Goal: Information Seeking & Learning: Learn about a topic

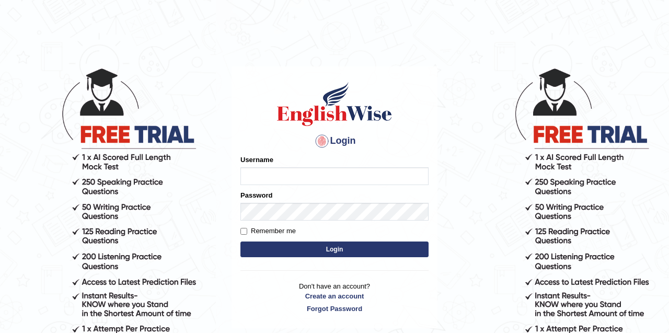
type input "Tandinchoden"
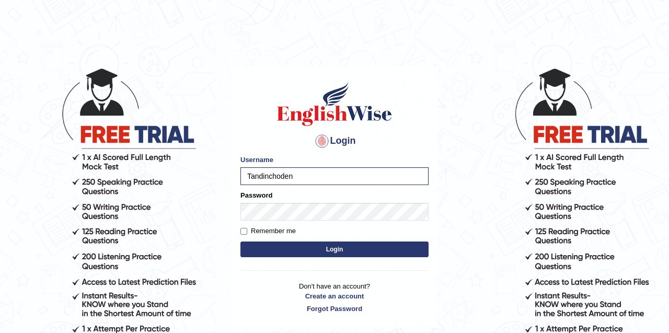
click at [286, 256] on button "Login" at bounding box center [334, 250] width 188 height 16
click at [240, 231] on input "Remember me" at bounding box center [243, 231] width 7 height 7
checkbox input "true"
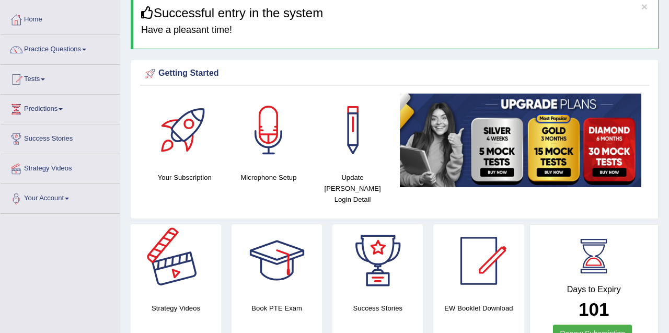
scroll to position [26, 0]
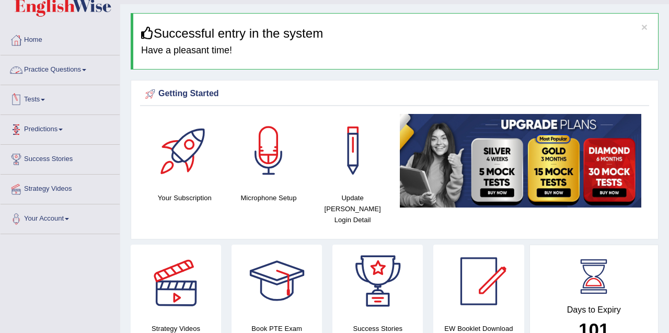
click at [61, 70] on link "Practice Questions" at bounding box center [60, 68] width 119 height 26
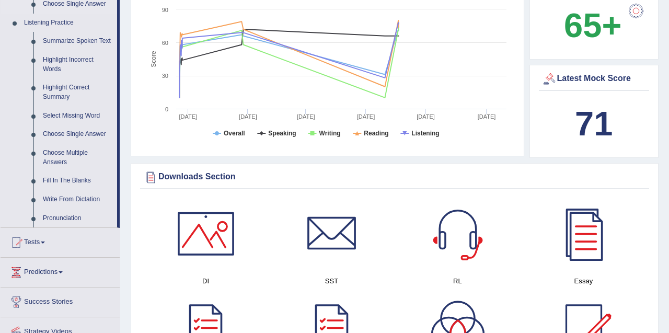
scroll to position [534, 0]
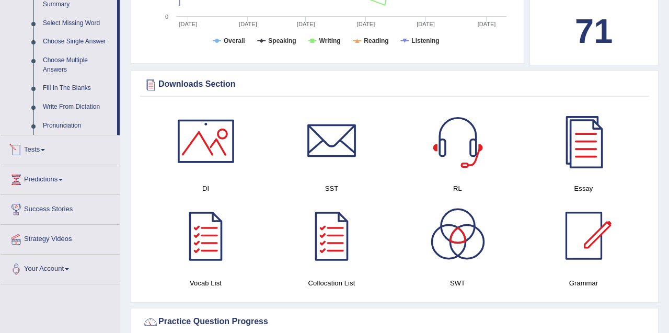
click at [47, 153] on link "Tests" at bounding box center [60, 148] width 119 height 26
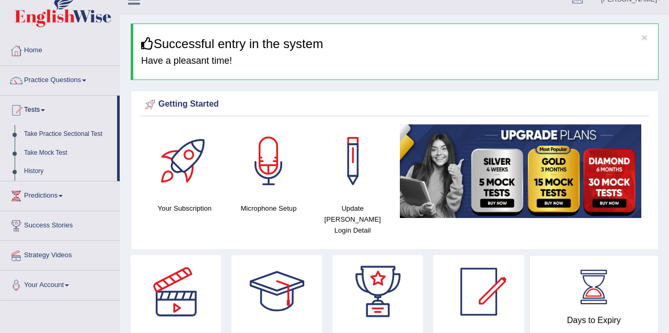
scroll to position [0, 0]
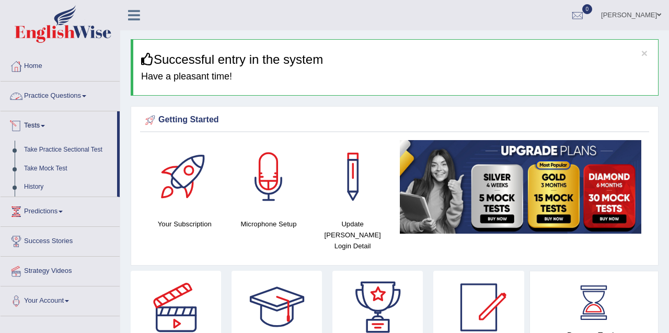
click at [48, 94] on link "Practice Questions" at bounding box center [60, 95] width 119 height 26
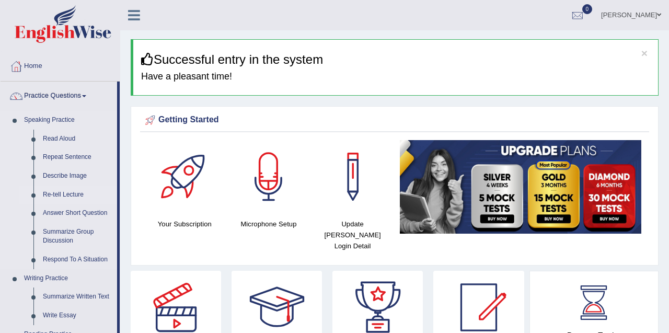
click at [61, 194] on link "Re-tell Lecture" at bounding box center [77, 195] width 79 height 19
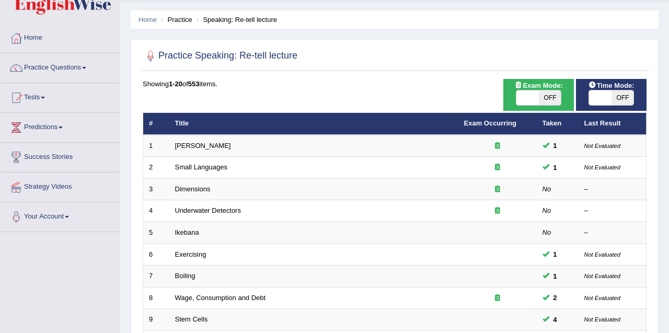
scroll to position [29, 0]
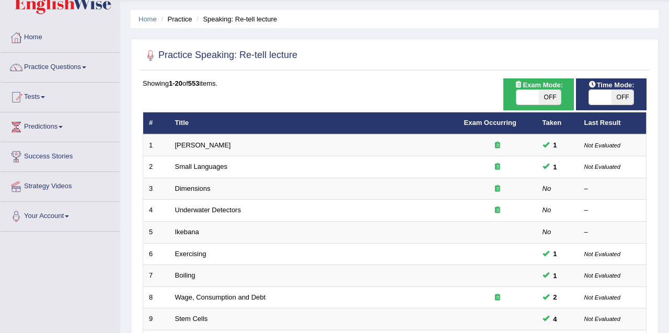
click at [534, 100] on span at bounding box center [527, 97] width 22 height 15
checkbox input "true"
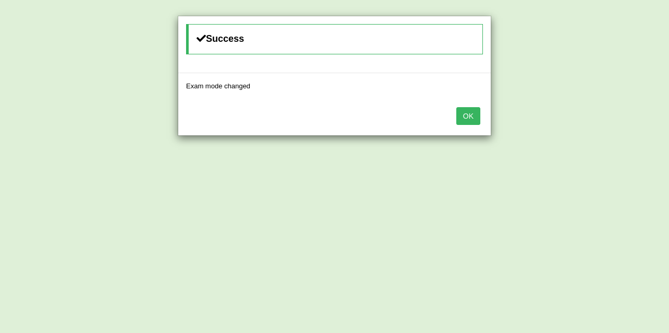
click at [466, 121] on button "OK" at bounding box center [468, 116] width 24 height 18
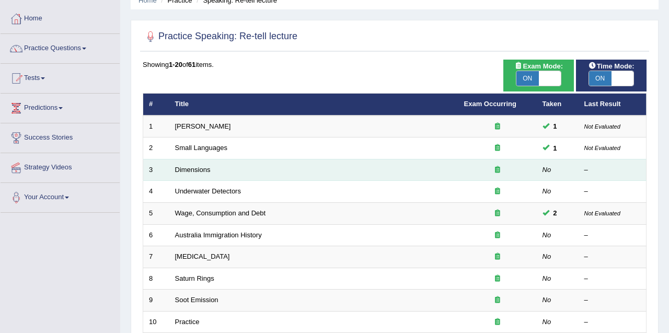
scroll to position [36, 0]
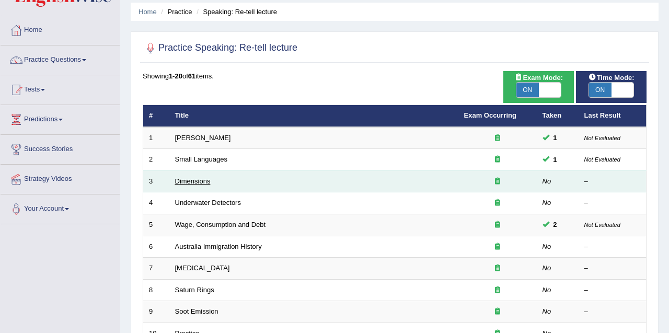
click at [191, 182] on link "Dimensions" at bounding box center [193, 181] width 36 height 8
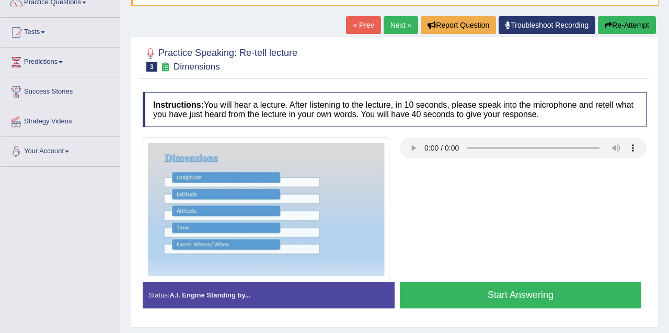
scroll to position [96, 0]
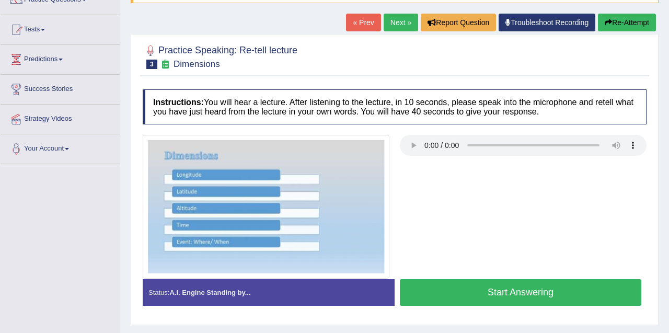
click at [471, 296] on button "Start Answering" at bounding box center [521, 292] width 242 height 27
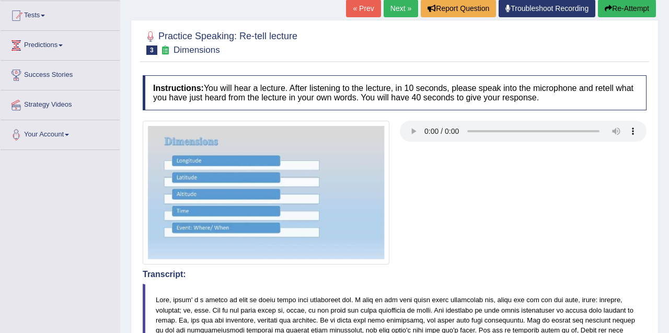
scroll to position [0, 0]
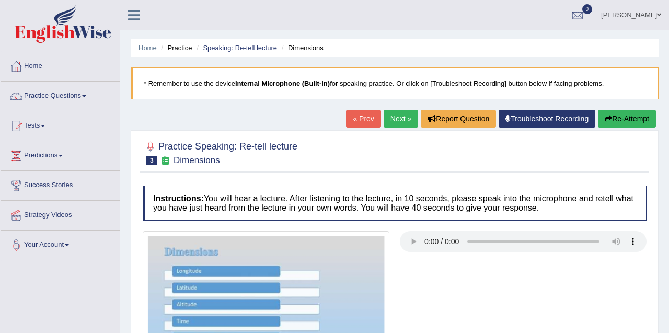
click at [392, 120] on link "Next »" at bounding box center [401, 119] width 35 height 18
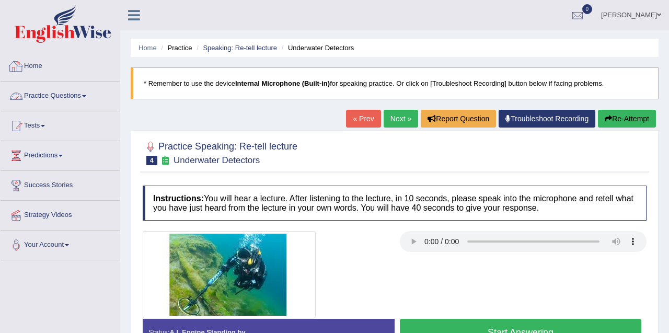
click at [76, 97] on link "Practice Questions" at bounding box center [60, 95] width 119 height 26
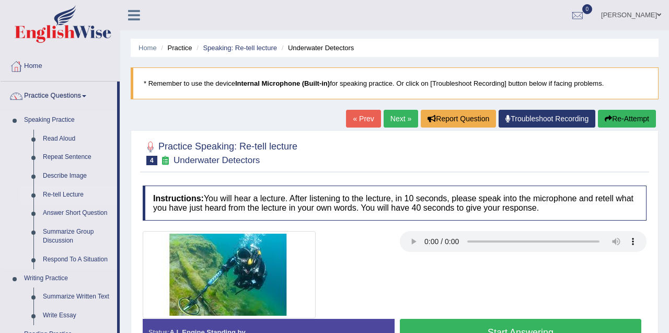
click at [63, 194] on link "Re-tell Lecture" at bounding box center [77, 195] width 79 height 19
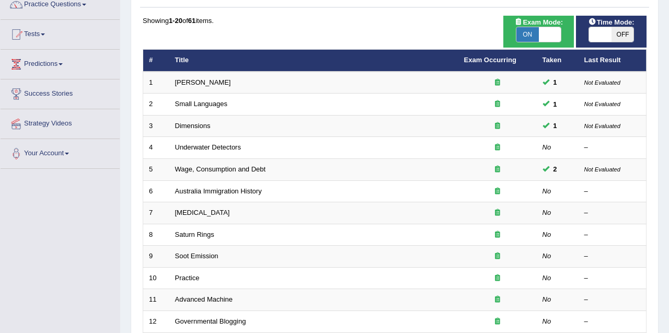
scroll to position [94, 0]
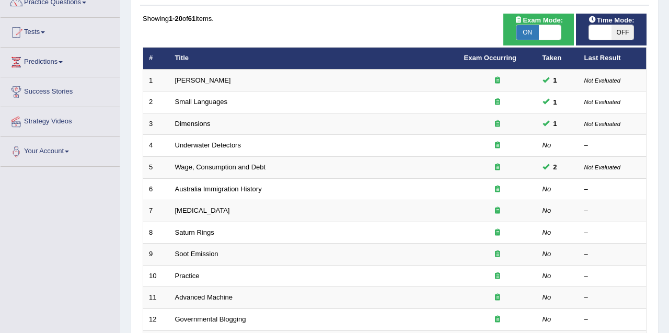
click at [601, 32] on span at bounding box center [600, 32] width 22 height 15
checkbox input "true"
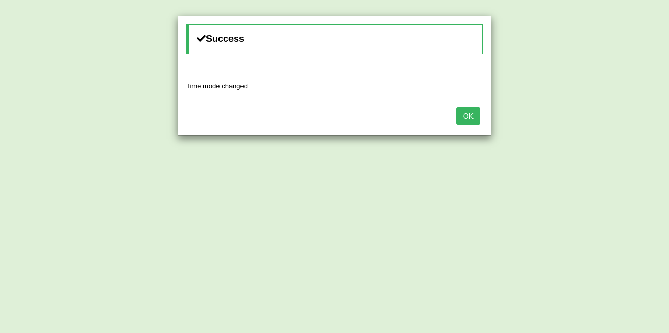
click at [469, 113] on button "OK" at bounding box center [468, 116] width 24 height 18
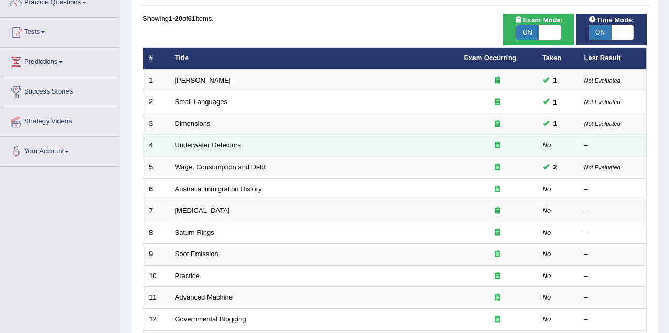
click at [202, 144] on link "Underwater Detectors" at bounding box center [208, 145] width 66 height 8
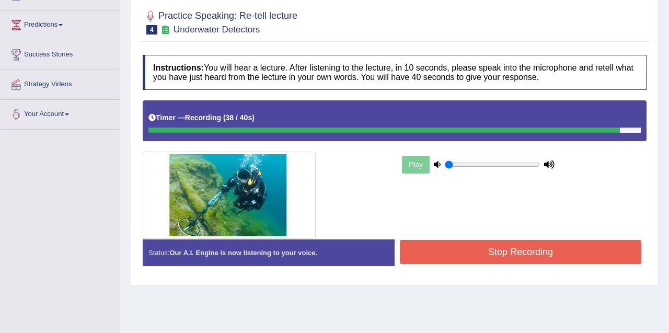
click at [489, 248] on button "Stop Recording" at bounding box center [521, 252] width 242 height 24
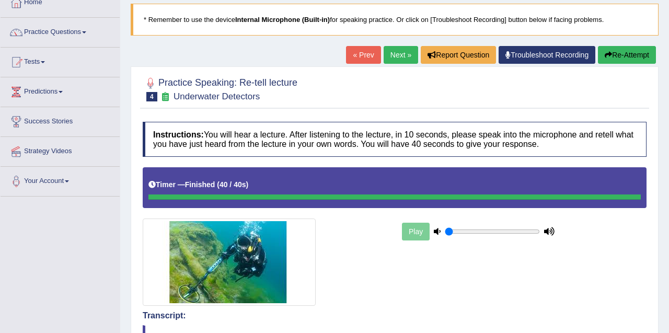
scroll to position [54, 0]
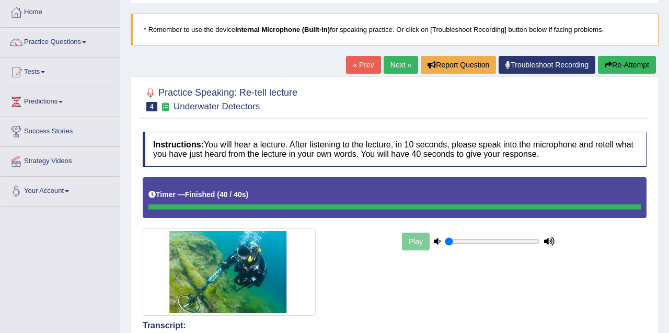
click at [393, 64] on link "Next »" at bounding box center [401, 65] width 35 height 18
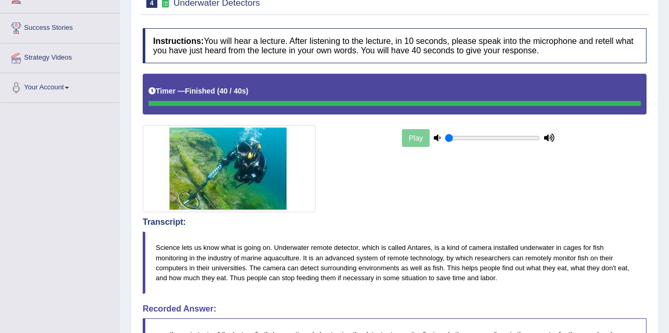
scroll to position [0, 0]
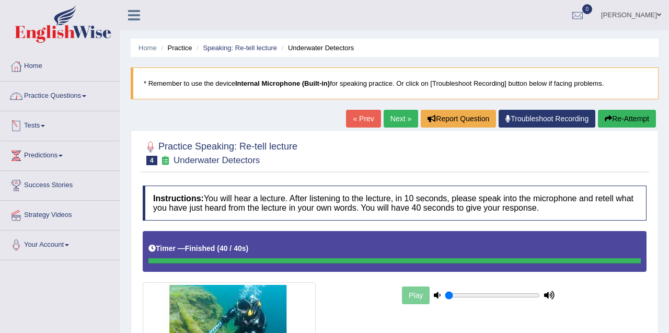
click at [66, 96] on link "Practice Questions" at bounding box center [60, 95] width 119 height 26
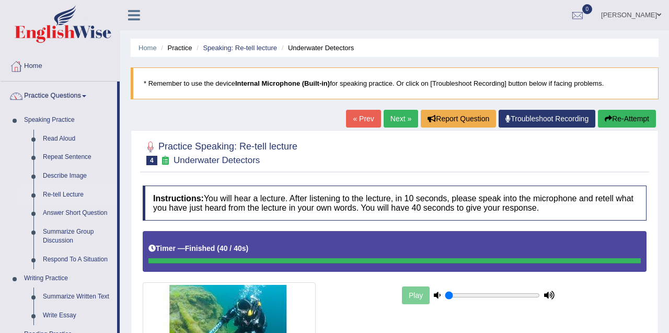
click at [69, 199] on link "Re-tell Lecture" at bounding box center [77, 195] width 79 height 19
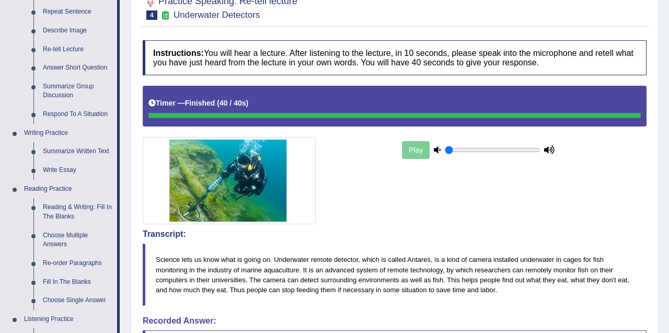
scroll to position [143, 0]
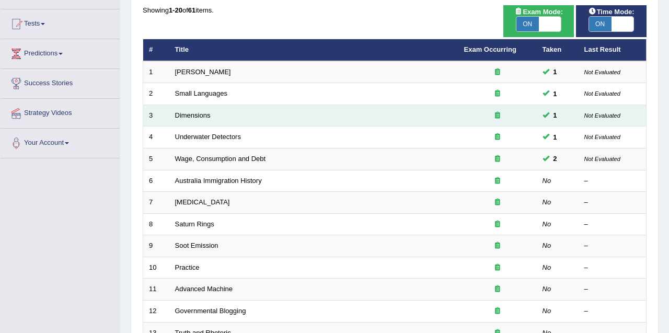
scroll to position [107, 0]
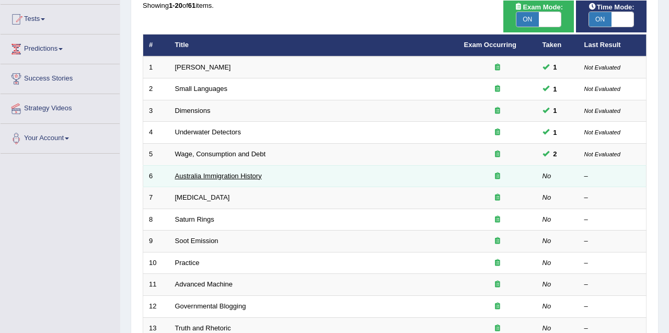
click at [198, 174] on link "Australia Immigration History" at bounding box center [218, 176] width 87 height 8
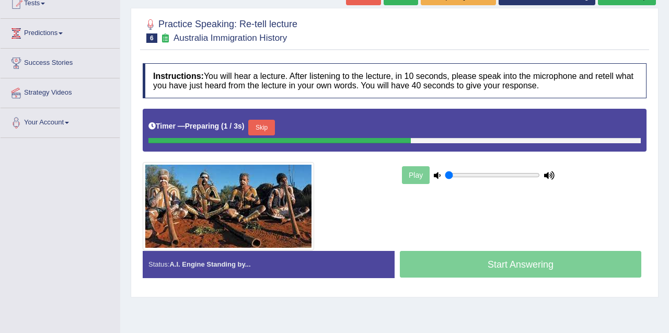
scroll to position [125, 0]
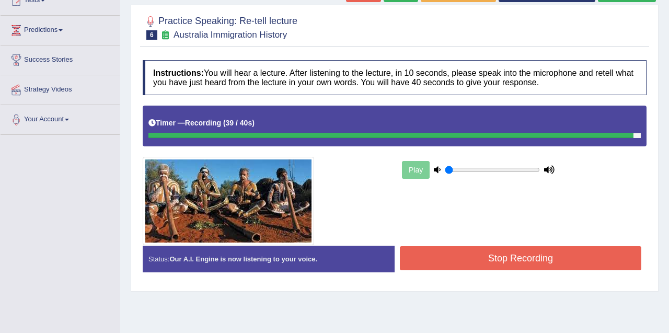
click at [501, 251] on button "Stop Recording" at bounding box center [521, 258] width 242 height 24
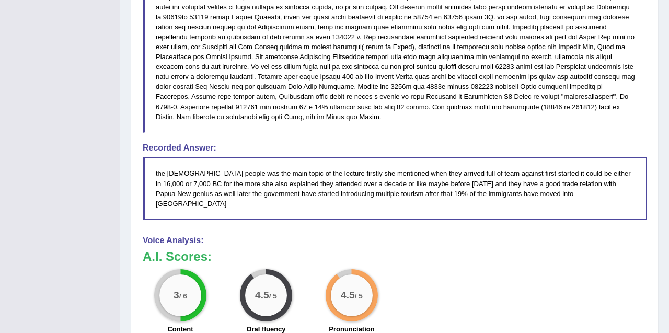
scroll to position [409, 0]
